Goal: Information Seeking & Learning: Learn about a topic

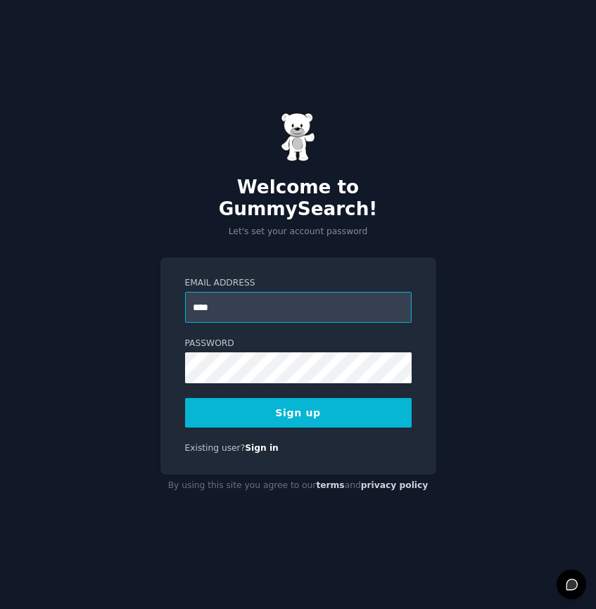
type input "**********"
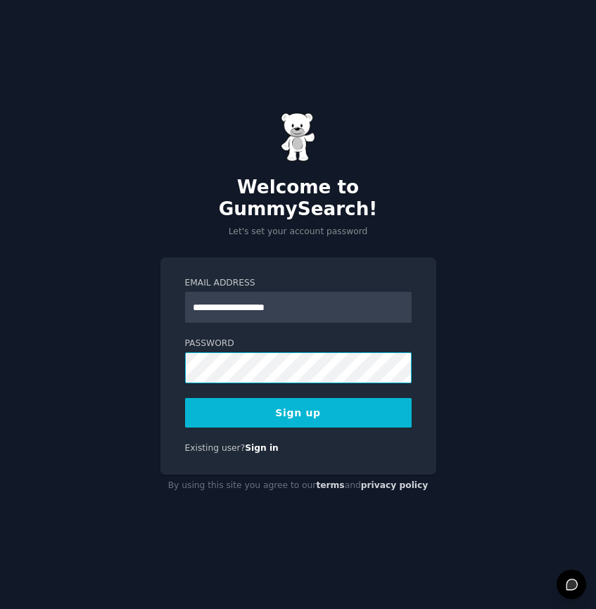
click at [185, 398] on button "Sign up" at bounding box center [298, 413] width 226 height 30
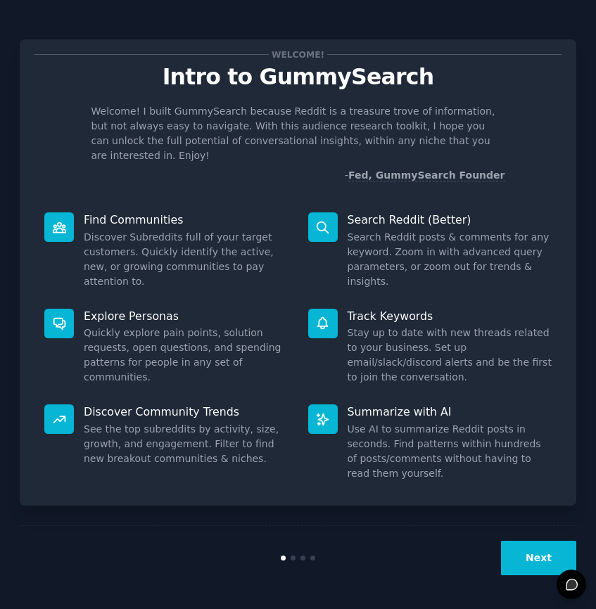
click at [527, 577] on div "Next" at bounding box center [298, 557] width 556 height 65
click at [527, 568] on button "Next" at bounding box center [538, 558] width 75 height 34
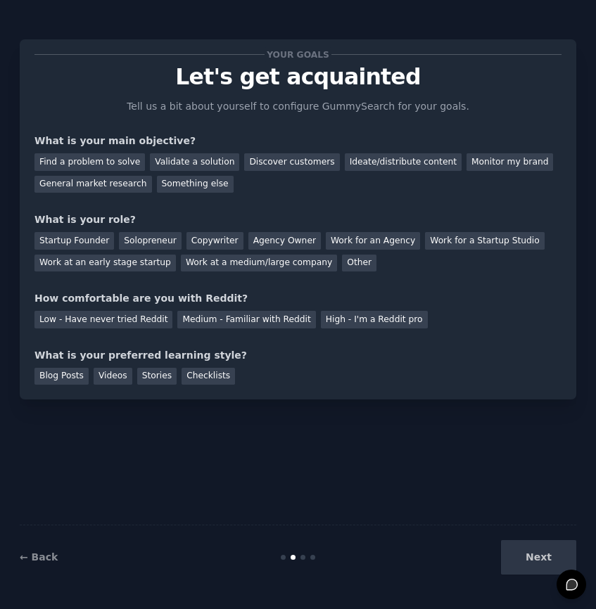
click at [511, 170] on div "Find a problem to solve Validate a solution Discover customers Ideate/distribut…" at bounding box center [297, 170] width 527 height 44
click at [504, 160] on div "Monitor my brand" at bounding box center [509, 162] width 87 height 18
click at [469, 158] on div "Monitor my brand" at bounding box center [509, 162] width 87 height 18
click at [416, 164] on div "Ideate/distribute content" at bounding box center [403, 162] width 117 height 18
click at [473, 295] on div "How comfortable are you with Reddit?" at bounding box center [297, 298] width 527 height 15
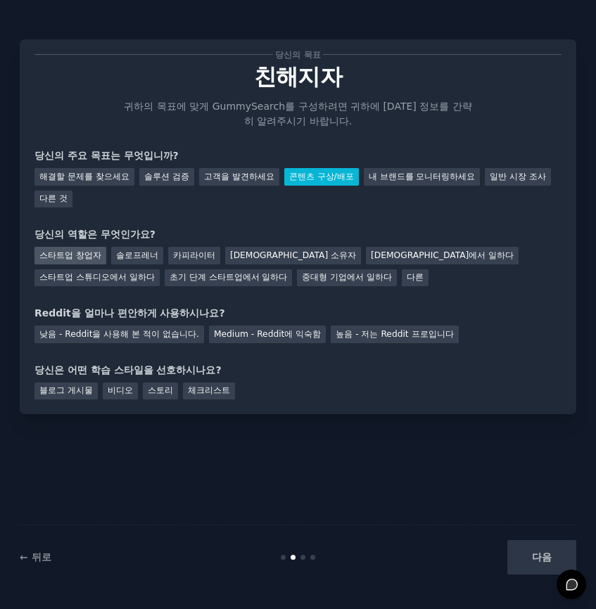
click at [50, 250] on font "스타트업 창업자" at bounding box center [70, 255] width 62 height 10
click at [170, 329] on font "낮음 - Reddit을 사용해 본 적이 없습니다." at bounding box center [119, 334] width 160 height 10
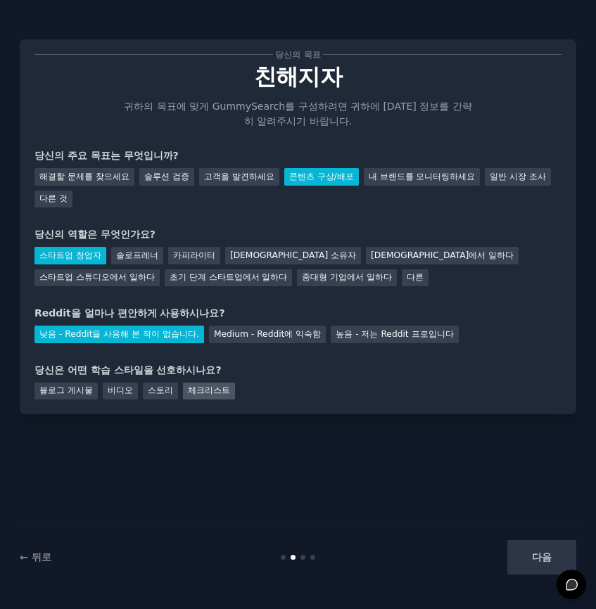
click at [191, 385] on font "체크리스트" at bounding box center [209, 390] width 42 height 10
click at [524, 546] on button "다음" at bounding box center [541, 557] width 69 height 34
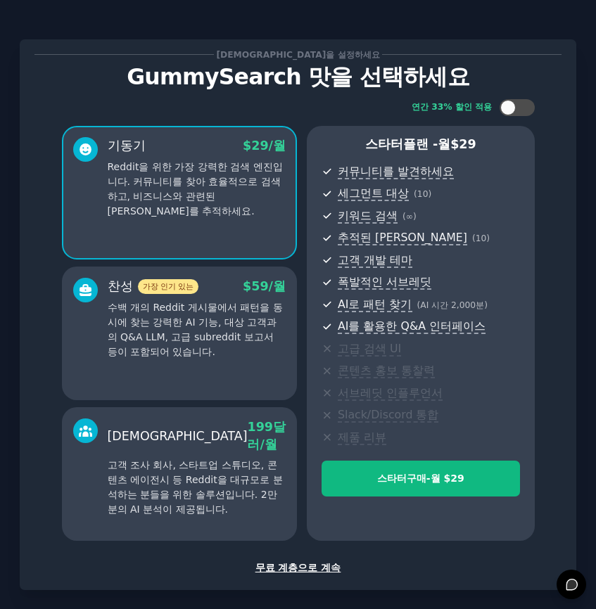
click at [300, 572] on font "무료 계층으로 계속" at bounding box center [298, 567] width 86 height 11
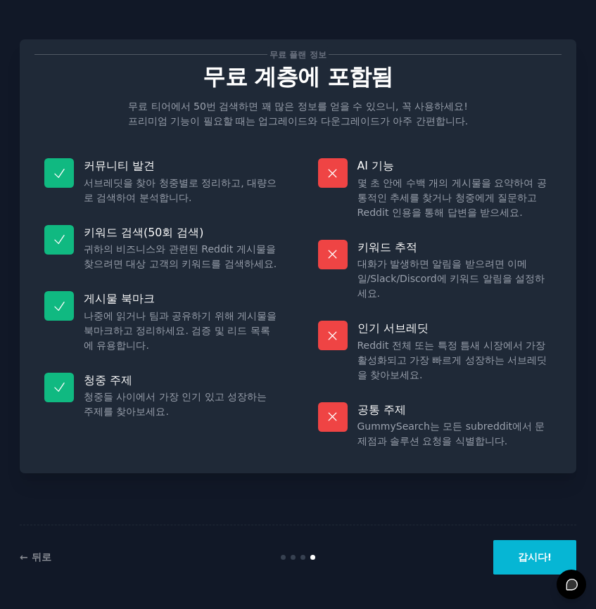
click at [501, 551] on button "갑시다!" at bounding box center [534, 557] width 83 height 34
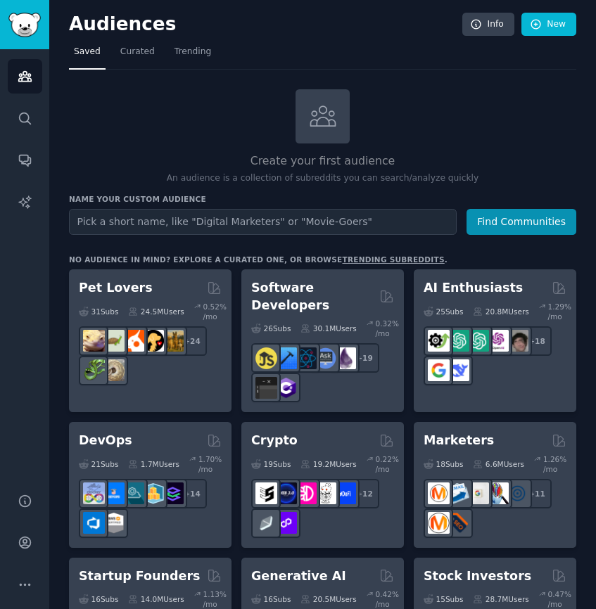
click at [444, 112] on div "Create your first audience An audience is a collection of subreddits you can se…" at bounding box center [322, 137] width 507 height 96
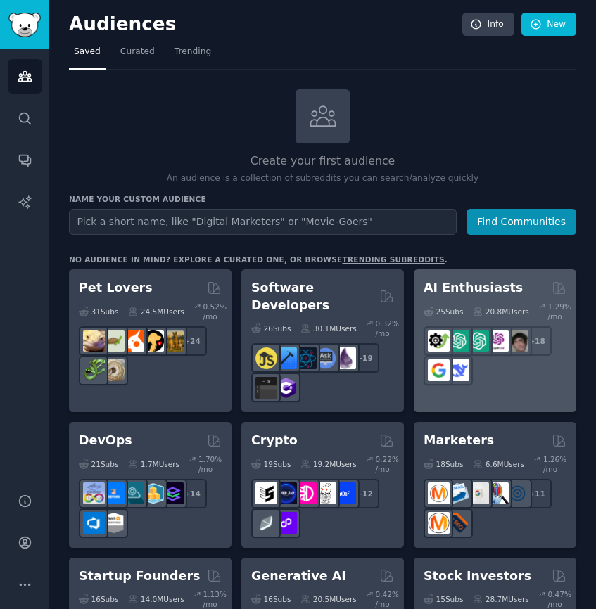
click at [439, 305] on div "25 Sub s" at bounding box center [442, 312] width 39 height 20
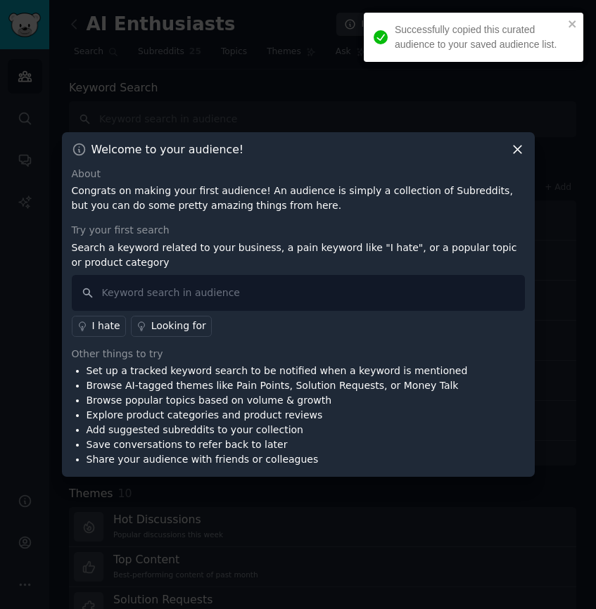
click at [513, 158] on div "Welcome to your audience! About Congrats on making your first audience! An audi…" at bounding box center [298, 304] width 473 height 345
click at [514, 149] on icon at bounding box center [517, 149] width 15 height 15
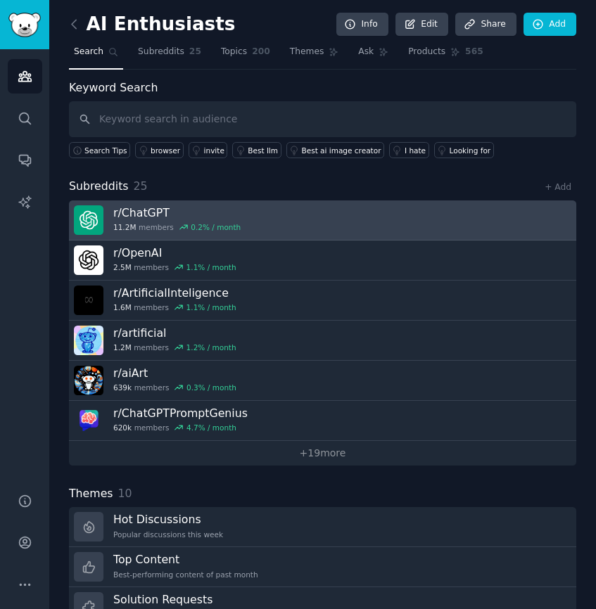
click at [288, 227] on link "r/ ChatGPT 11.2M members 0.2 % / month" at bounding box center [322, 220] width 507 height 40
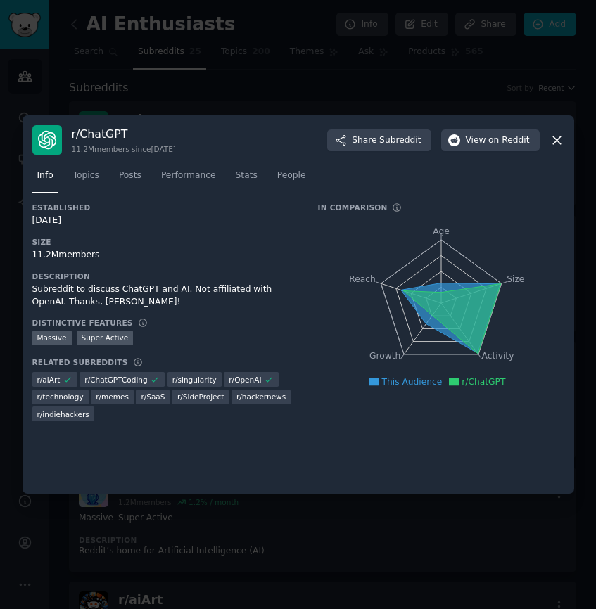
click at [366, 84] on div at bounding box center [298, 304] width 596 height 609
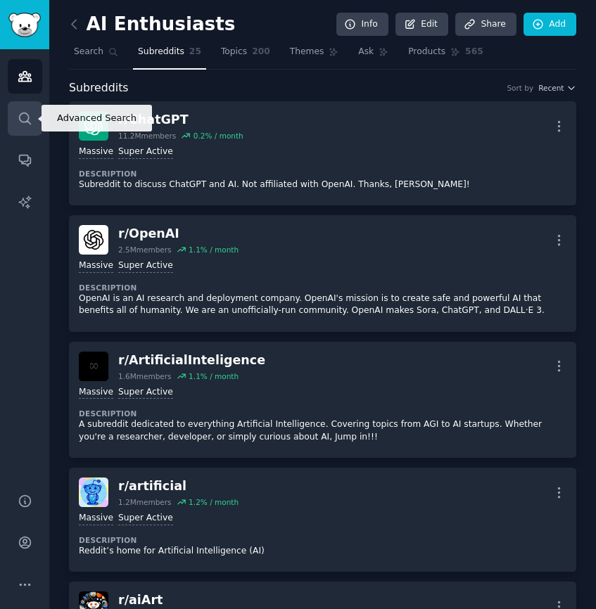
click at [32, 108] on link "Search" at bounding box center [25, 118] width 34 height 34
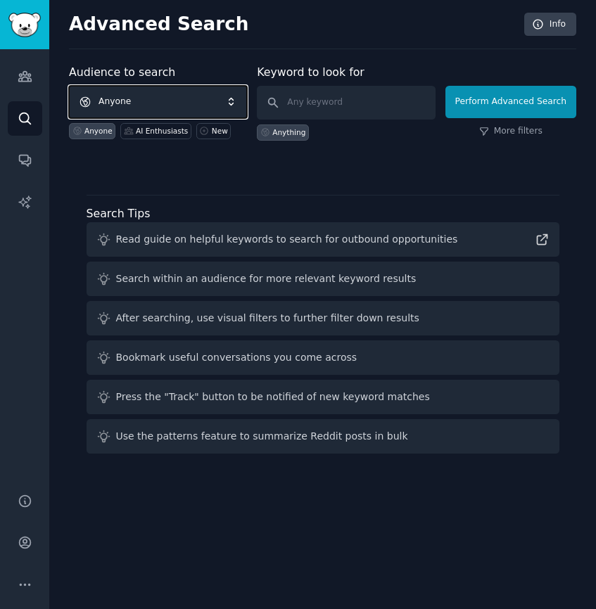
click at [196, 104] on span "Anyone" at bounding box center [158, 102] width 178 height 32
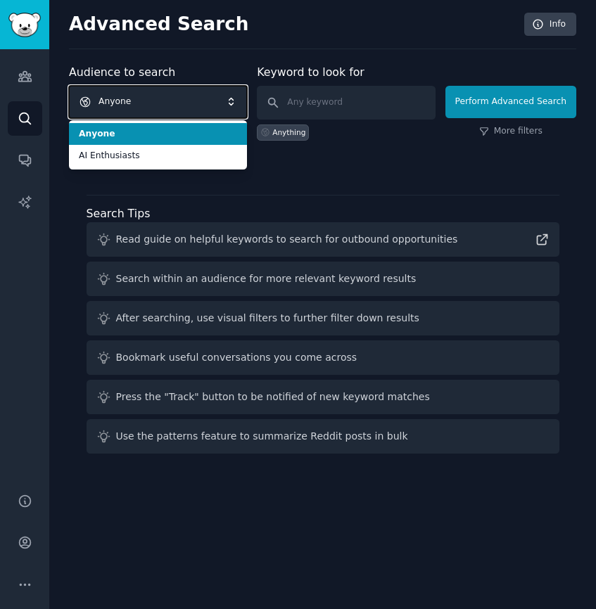
click at [196, 104] on span "Anyone" at bounding box center [158, 102] width 178 height 32
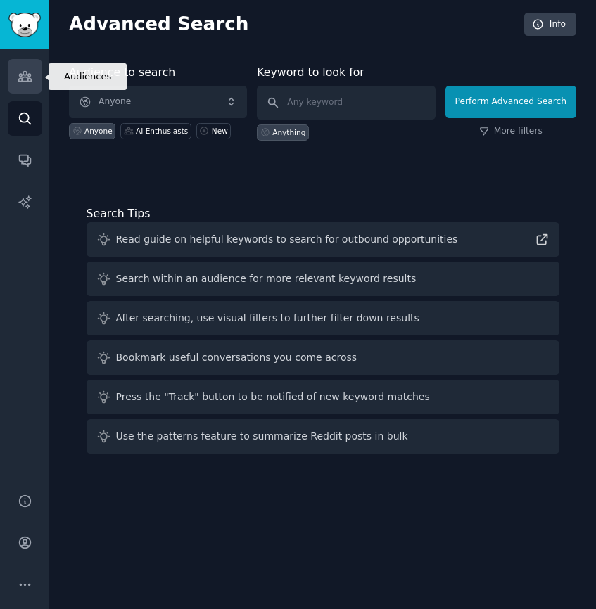
click at [23, 63] on link "Audiences" at bounding box center [25, 76] width 34 height 34
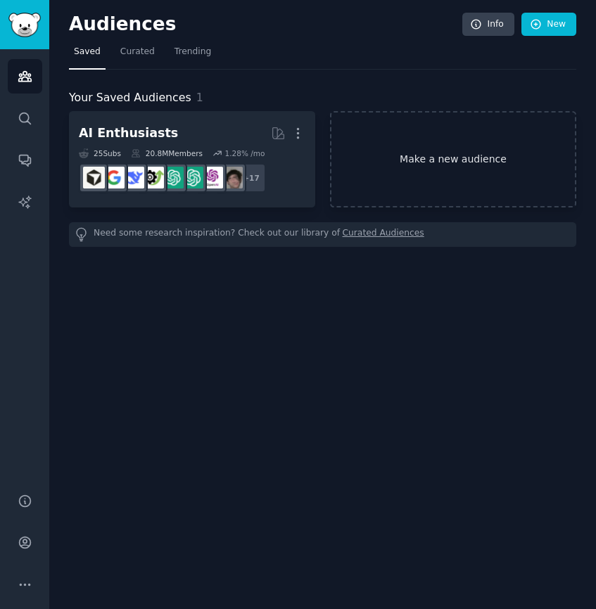
click at [367, 160] on link "Make a new audience" at bounding box center [453, 159] width 246 height 96
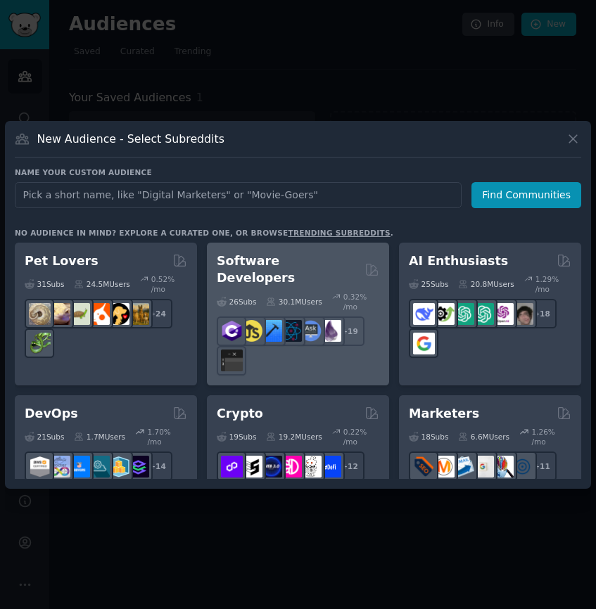
click at [312, 293] on div "30.1M Users" at bounding box center [294, 302] width 56 height 20
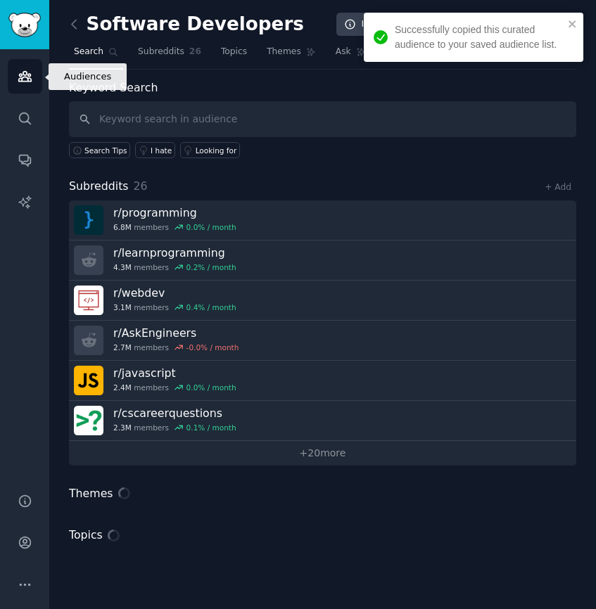
click at [32, 72] on link "Audiences" at bounding box center [25, 76] width 34 height 34
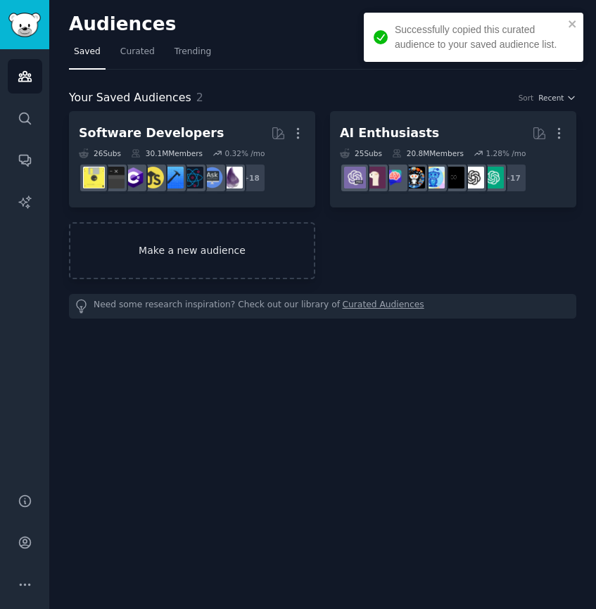
click at [243, 238] on link "Make a new audience" at bounding box center [192, 250] width 246 height 57
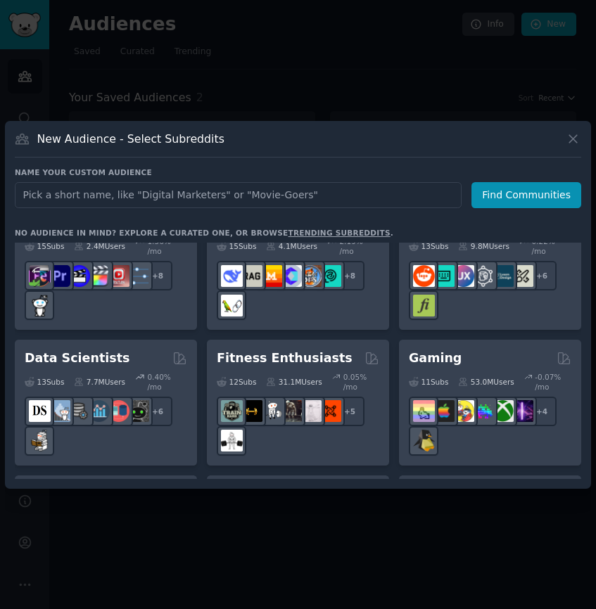
scroll to position [463, 0]
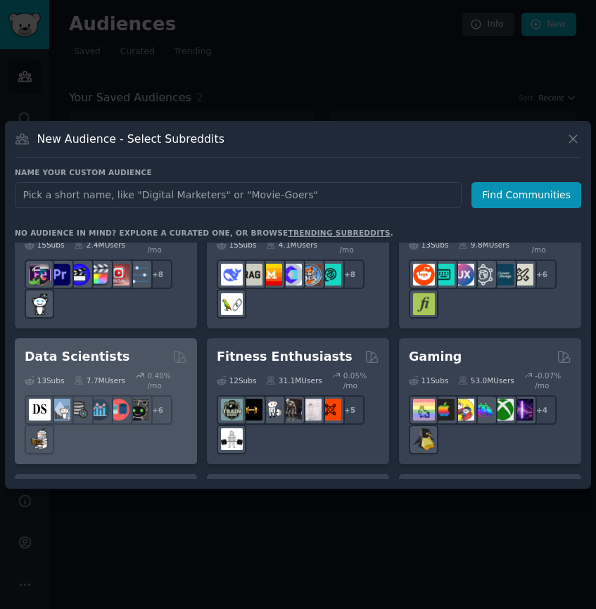
click at [151, 338] on div "Data Scientists Curated by GummySearch 13 Sub s 7.7M Users 0.40 % /mo + 6" at bounding box center [106, 401] width 182 height 126
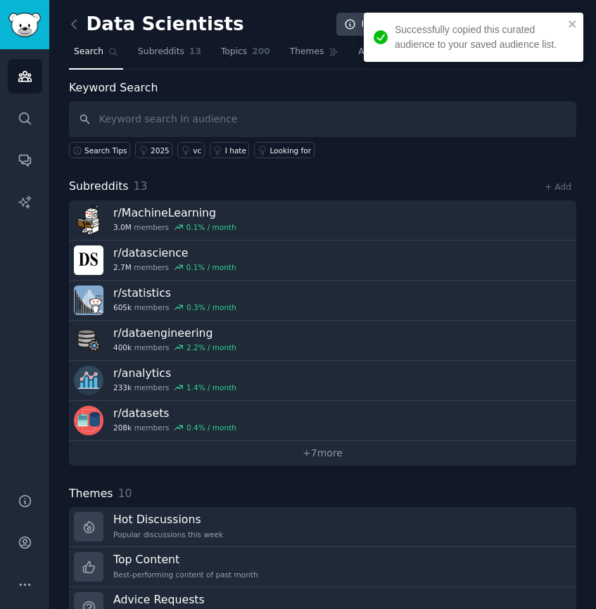
click at [87, 32] on h2 "Data Scientists" at bounding box center [156, 24] width 175 height 23
click at [74, 25] on icon at bounding box center [74, 24] width 15 height 15
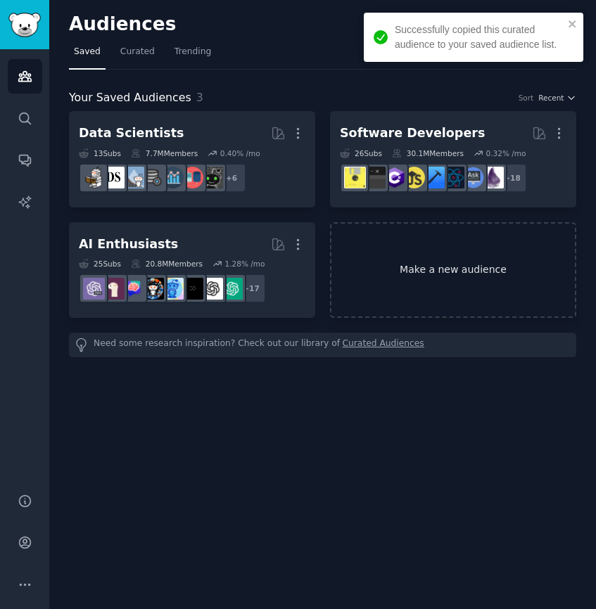
click at [404, 276] on link "Make a new audience" at bounding box center [453, 270] width 246 height 96
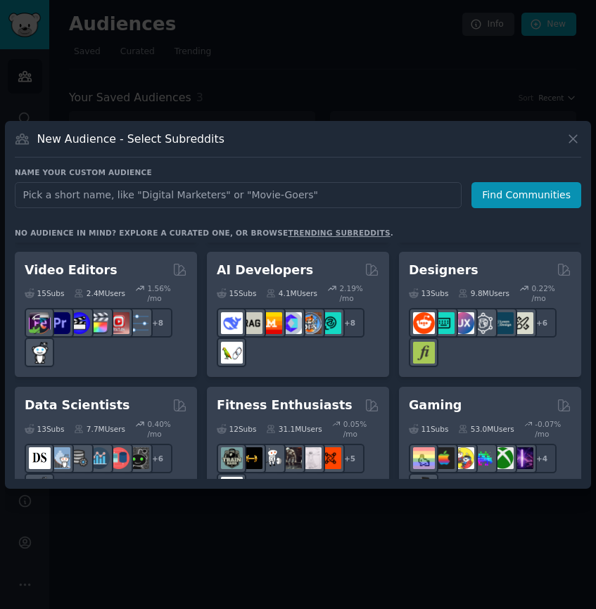
scroll to position [409, 0]
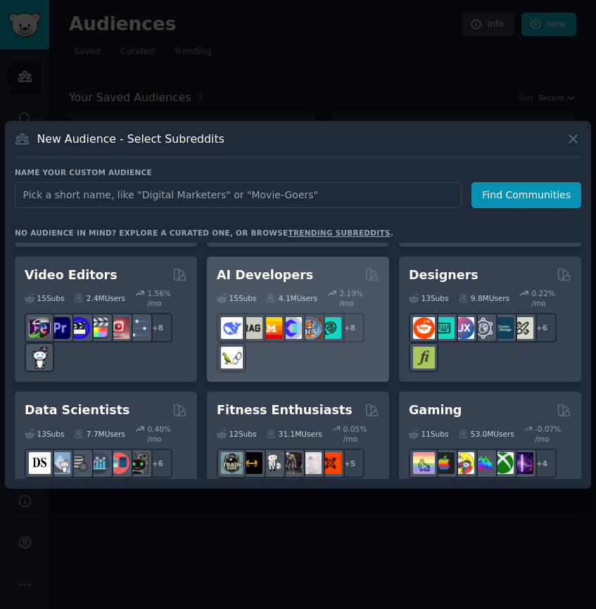
click at [369, 320] on div "+ 8" at bounding box center [298, 342] width 162 height 59
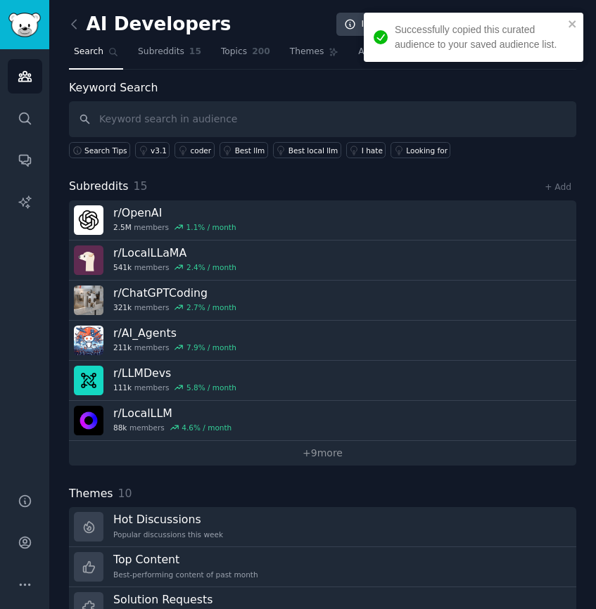
click at [69, 16] on link at bounding box center [78, 24] width 18 height 23
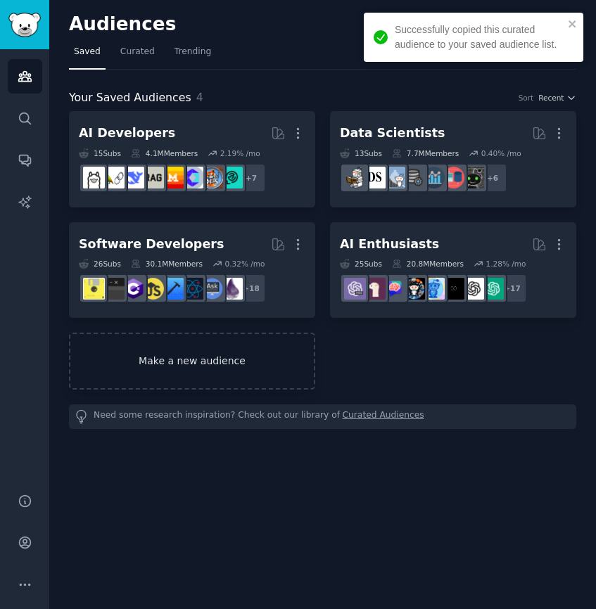
click at [254, 350] on link "Make a new audience" at bounding box center [192, 361] width 246 height 57
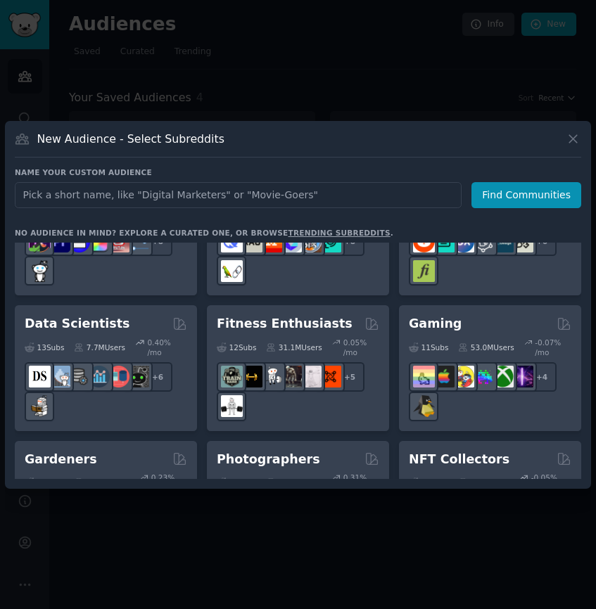
scroll to position [502, 0]
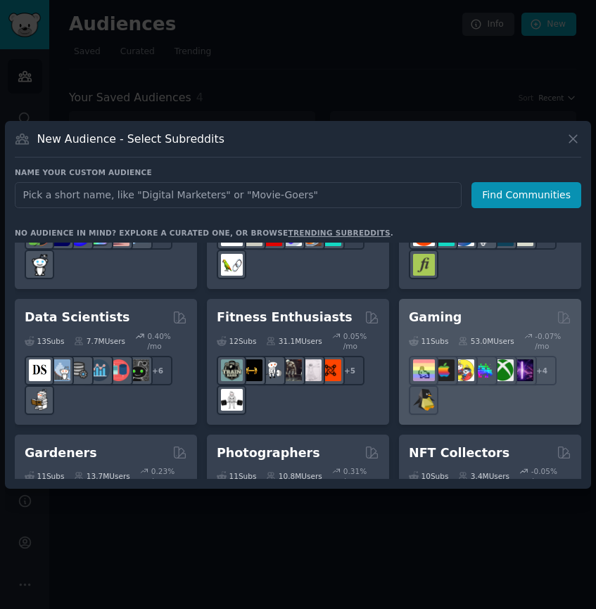
click at [445, 331] on div "11 Sub s" at bounding box center [428, 341] width 39 height 20
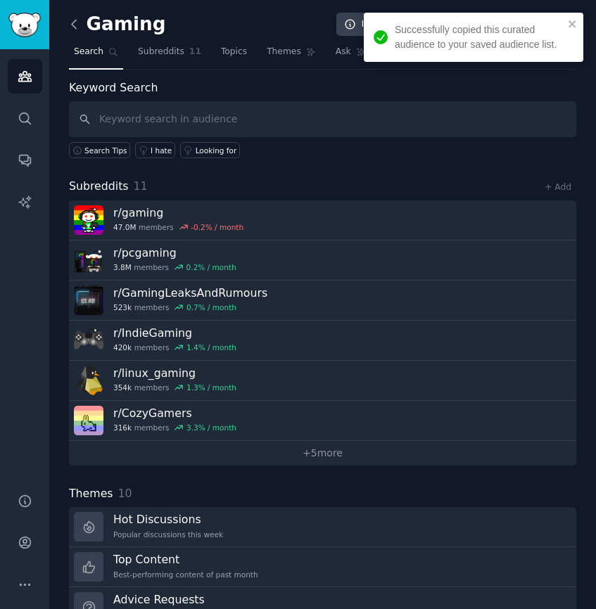
click at [73, 30] on icon at bounding box center [74, 24] width 15 height 15
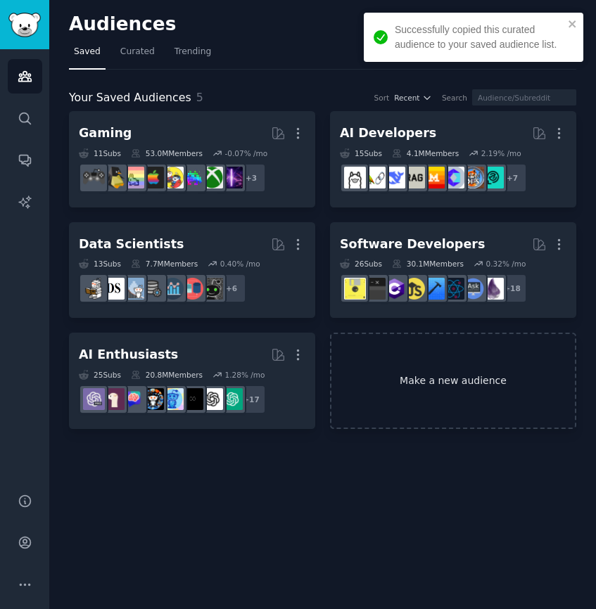
click at [463, 353] on link "Make a new audience" at bounding box center [453, 381] width 246 height 96
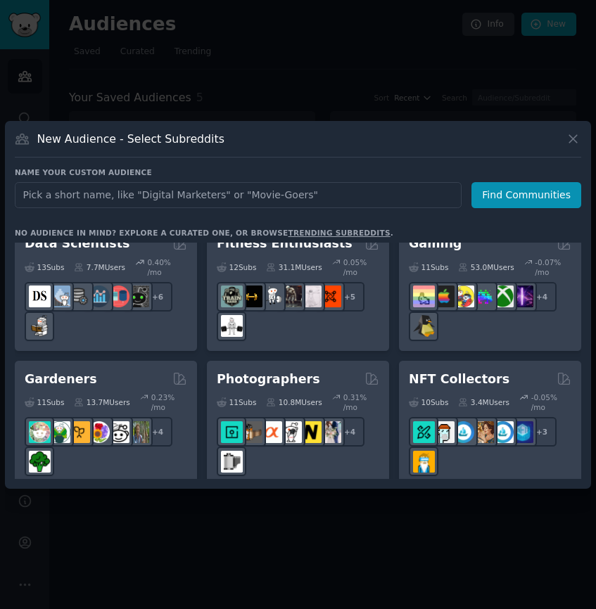
scroll to position [577, 0]
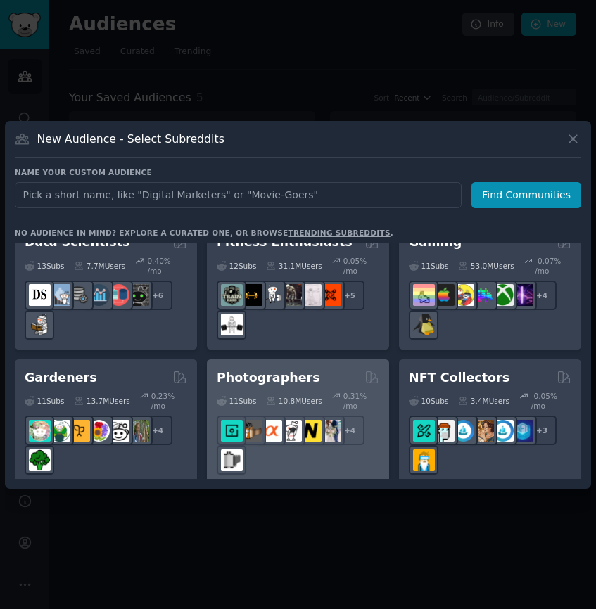
click at [349, 359] on div "Photographers 11 Sub s 10.8M Users 0.31 % /mo + 4" at bounding box center [298, 422] width 182 height 126
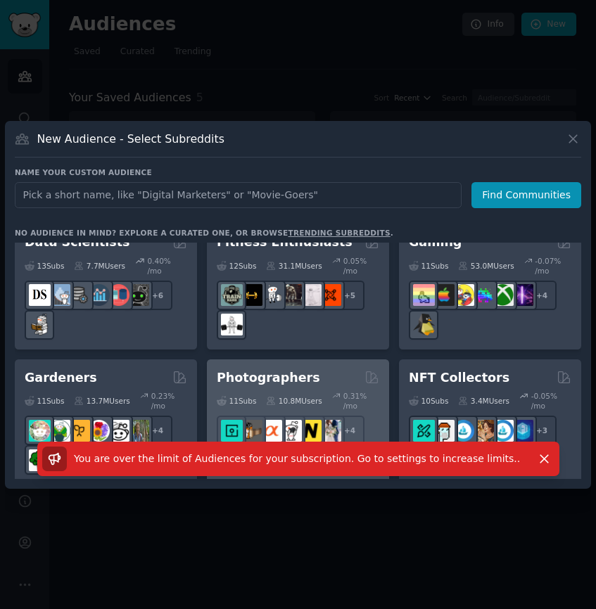
click at [321, 369] on div "Photographers" at bounding box center [298, 378] width 162 height 18
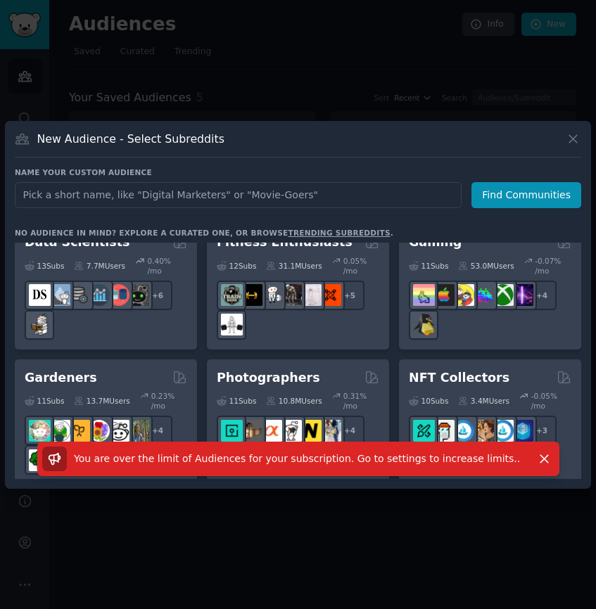
click at [280, 59] on div at bounding box center [298, 304] width 596 height 609
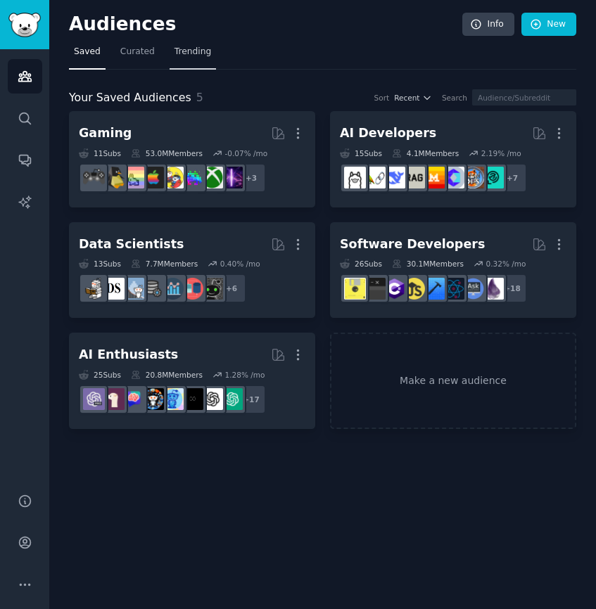
click at [186, 49] on span "Trending" at bounding box center [192, 52] width 37 height 13
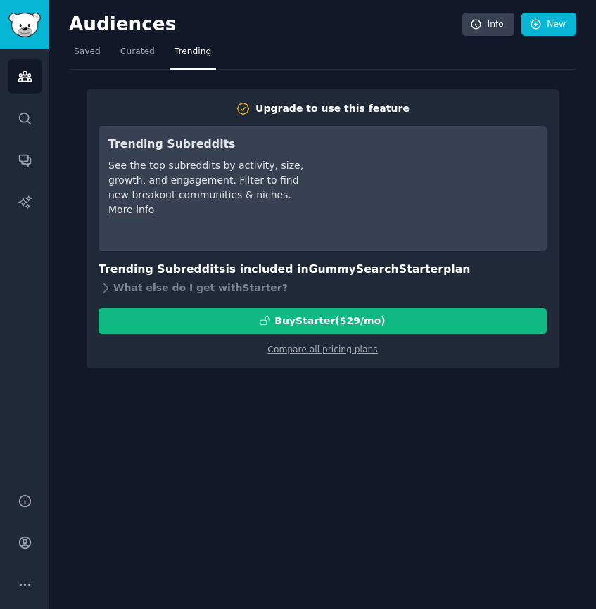
click at [105, 58] on nav "Saved Curated Trending" at bounding box center [322, 55] width 507 height 29
click at [42, 85] on div "Audiences Search Conversations AI Reports" at bounding box center [24, 262] width 49 height 427
click at [23, 153] on icon "Sidebar" at bounding box center [25, 160] width 15 height 15
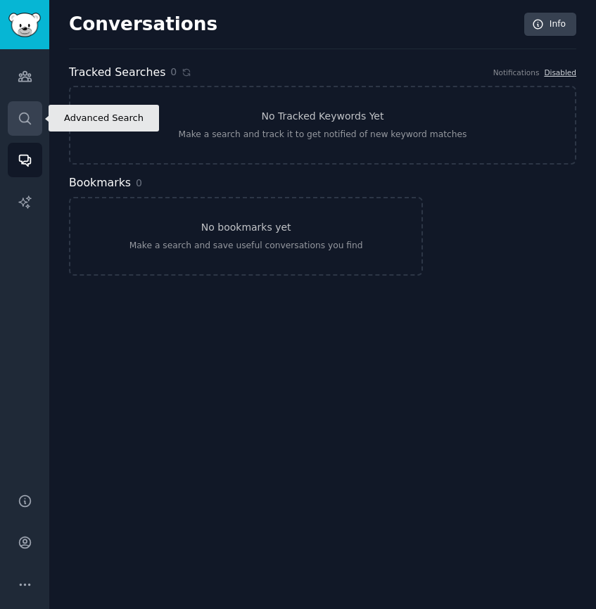
click at [20, 123] on icon "Sidebar" at bounding box center [25, 118] width 15 height 15
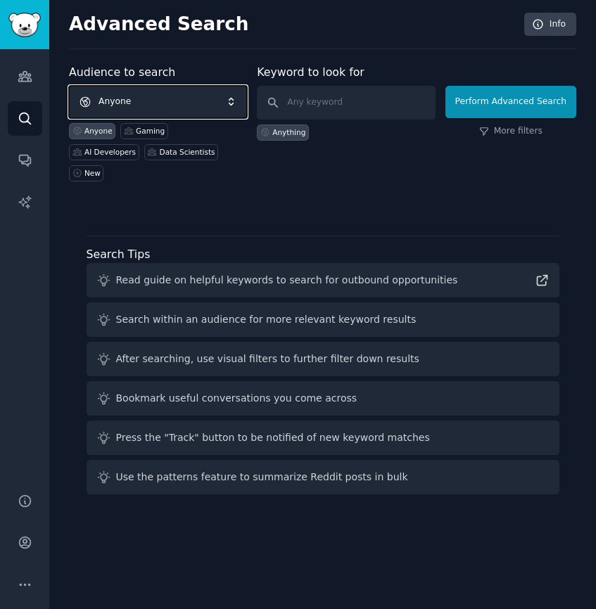
click at [188, 111] on span "Anyone" at bounding box center [158, 102] width 178 height 32
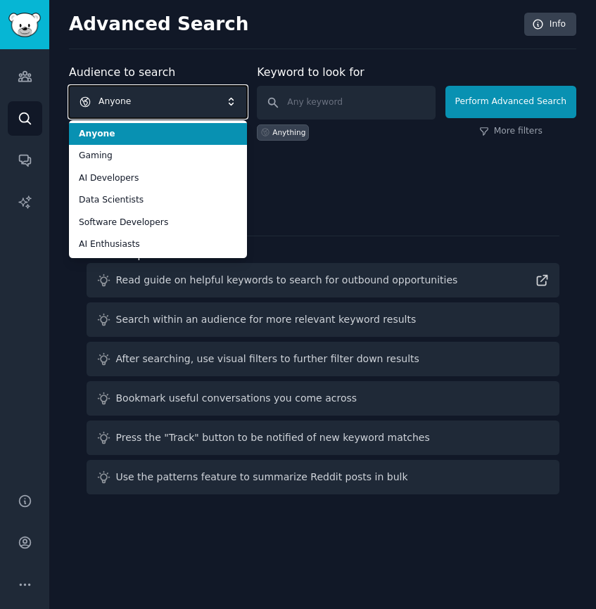
click at [191, 111] on span "Anyone" at bounding box center [158, 102] width 178 height 32
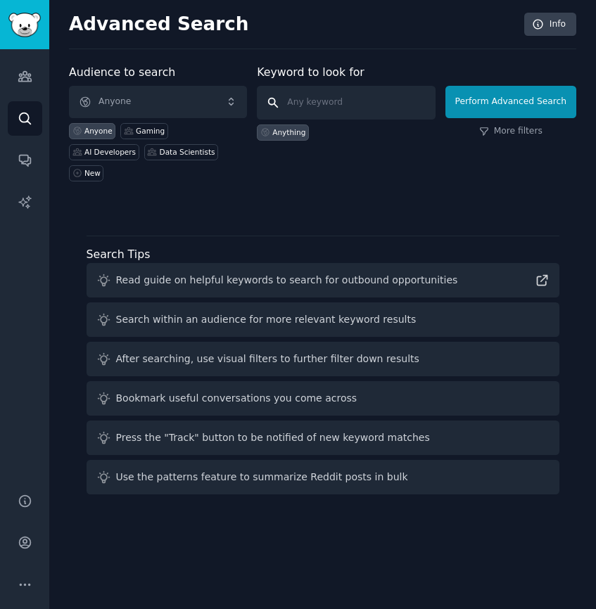
click at [318, 119] on input "text" at bounding box center [346, 103] width 178 height 34
type input "AI"
click button "Perform Advanced Search" at bounding box center [510, 102] width 131 height 32
